Goal: Check status: Check status

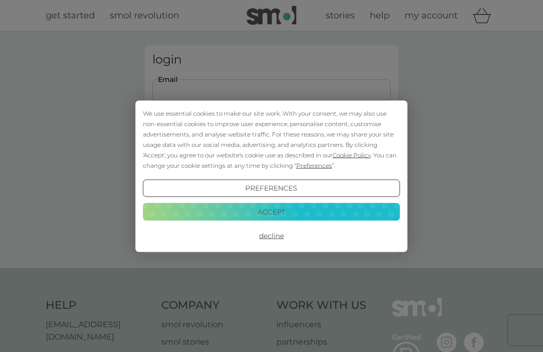
type input "[PERSON_NAME][EMAIL_ADDRESS][PERSON_NAME][DOMAIN_NAME]"
click at [272, 156] on button "Login" at bounding box center [272, 156] width 238 height 29
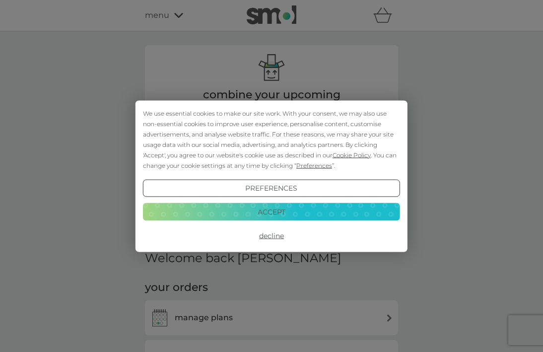
click at [246, 219] on button "Accept" at bounding box center [271, 212] width 257 height 18
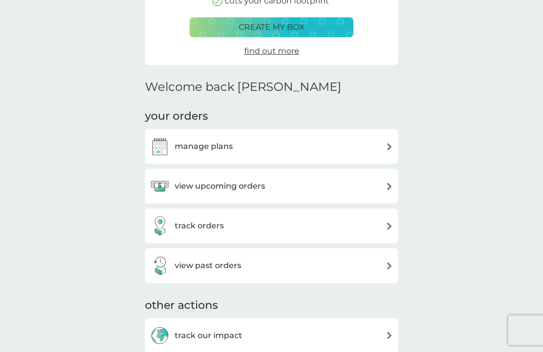
scroll to position [174, 0]
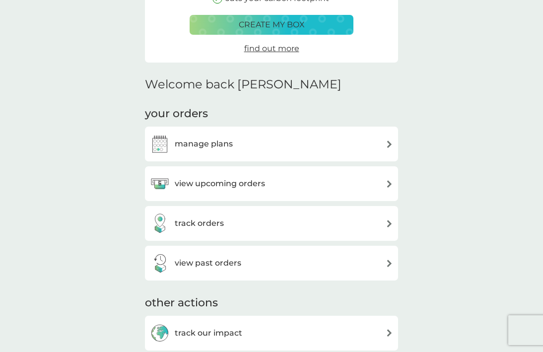
click at [245, 232] on div "track orders" at bounding box center [271, 223] width 253 height 35
click at [235, 222] on div "track orders" at bounding box center [271, 224] width 243 height 20
